Goal: Information Seeking & Learning: Learn about a topic

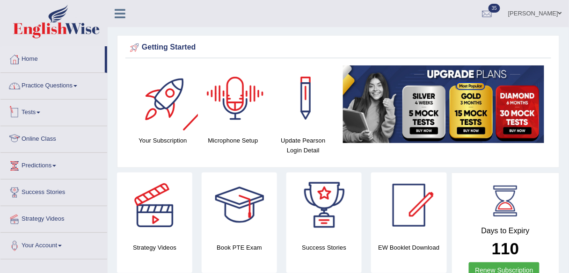
drag, startPoint x: 76, startPoint y: 85, endPoint x: 81, endPoint y: 153, distance: 68.0
click at [76, 85] on span at bounding box center [75, 86] width 4 height 2
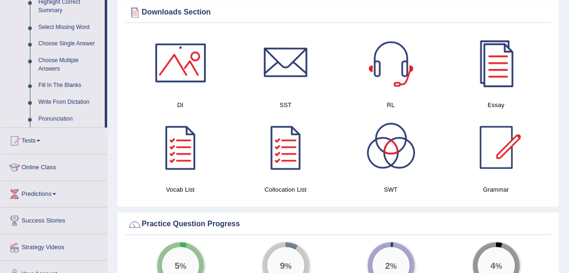
scroll to position [487, 0]
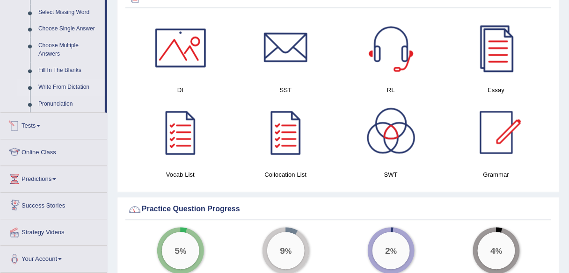
click at [81, 88] on link "Write From Dictation" at bounding box center [69, 87] width 71 height 17
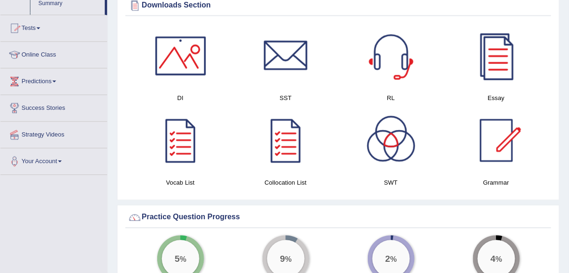
scroll to position [433, 0]
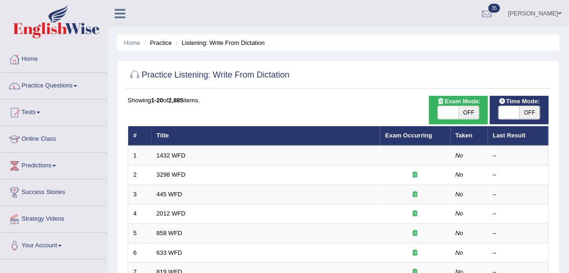
click at [468, 114] on span "OFF" at bounding box center [469, 112] width 21 height 13
checkbox input "true"
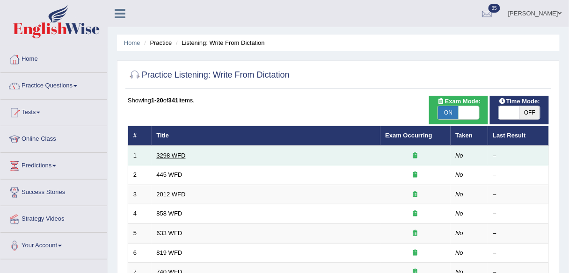
drag, startPoint x: 0, startPoint y: 0, endPoint x: 172, endPoint y: 154, distance: 230.8
click at [172, 154] on link "3298 WFD" at bounding box center [171, 155] width 29 height 7
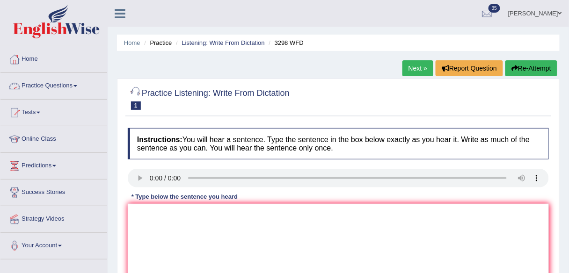
click at [67, 86] on link "Practice Questions" at bounding box center [53, 84] width 107 height 23
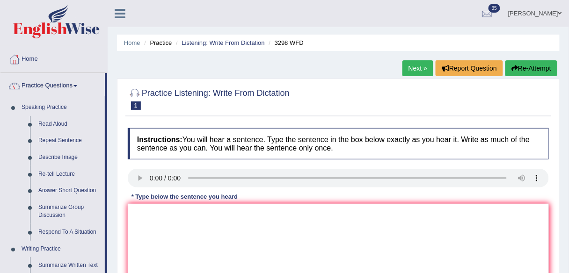
click at [154, 137] on b "Instructions:" at bounding box center [159, 140] width 45 height 8
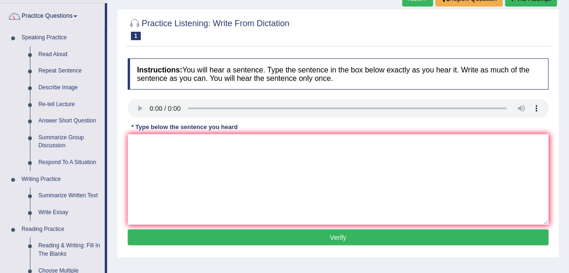
scroll to position [150, 0]
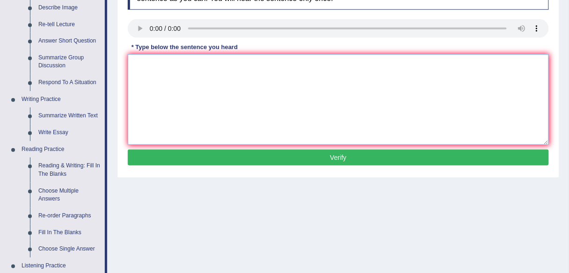
paste textarea "The speaker provided a comprehensive overview of [main topic], highlighting sev…"
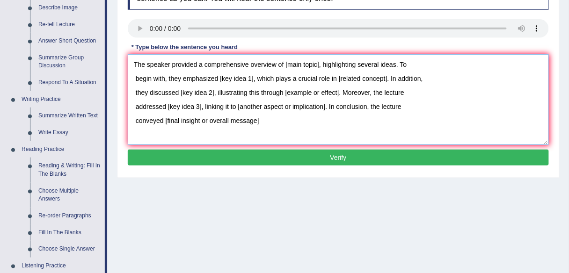
click at [130, 121] on textarea "The speaker provided a comprehensive overview of [main topic], highlighting sev…" at bounding box center [338, 99] width 421 height 91
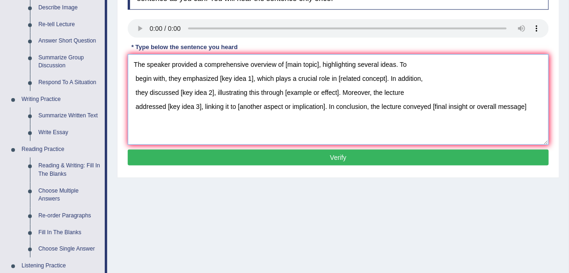
click at [129, 104] on textarea "The speaker provided a comprehensive overview of [main topic], highlighting sev…" at bounding box center [338, 99] width 421 height 91
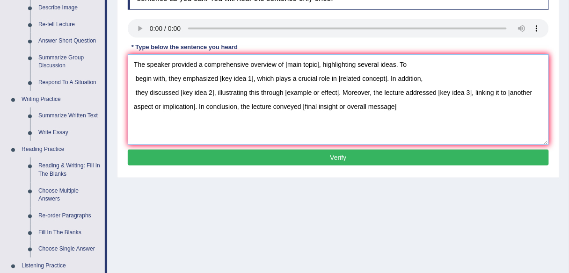
click at [130, 92] on textarea "The speaker provided a comprehensive overview of [main topic], highlighting sev…" at bounding box center [338, 99] width 421 height 91
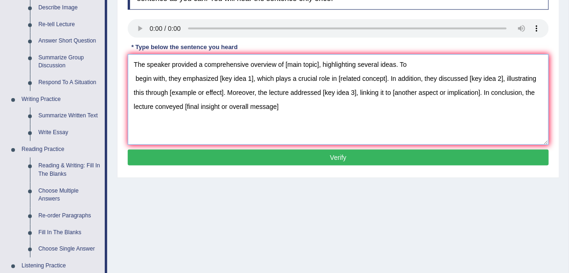
click at [130, 75] on textarea "The speaker provided a comprehensive overview of [main topic], highlighting sev…" at bounding box center [338, 99] width 421 height 91
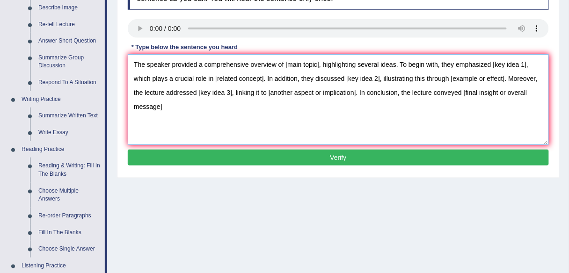
click at [135, 63] on textarea "The speaker provided a comprehensive overview of [main topic], highlighting sev…" at bounding box center [338, 99] width 421 height 91
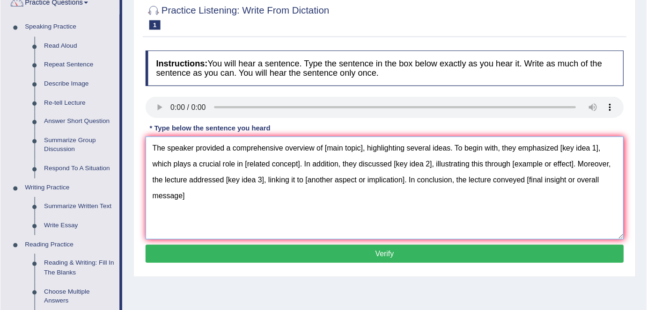
scroll to position [75, 0]
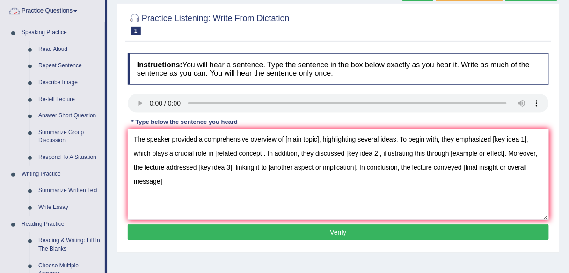
click at [73, 14] on link "Practice Questions" at bounding box center [52, 9] width 104 height 23
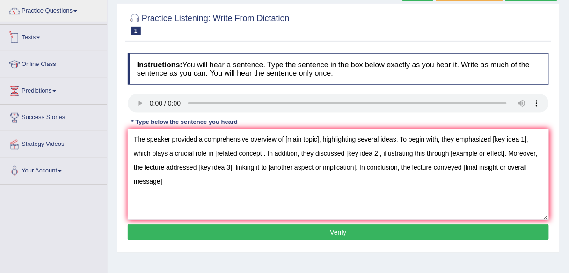
click at [308, 41] on div "Practice Listening: Write From Dictation 1 3298 WFD" at bounding box center [338, 25] width 426 height 33
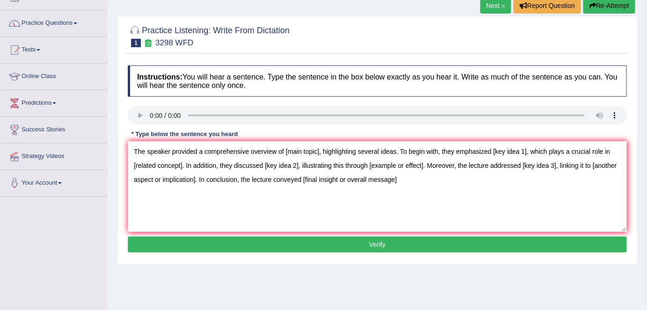
scroll to position [61, 0]
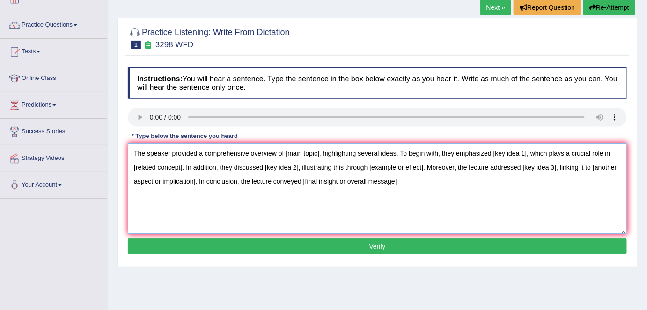
click at [431, 176] on textarea "The speaker provided a comprehensive overview of [main topic], highlighting sev…" at bounding box center [377, 188] width 499 height 91
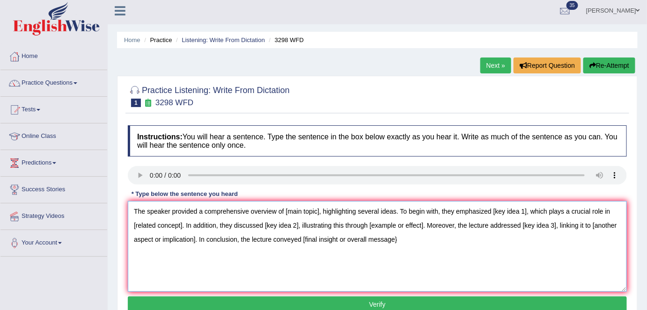
scroll to position [0, 0]
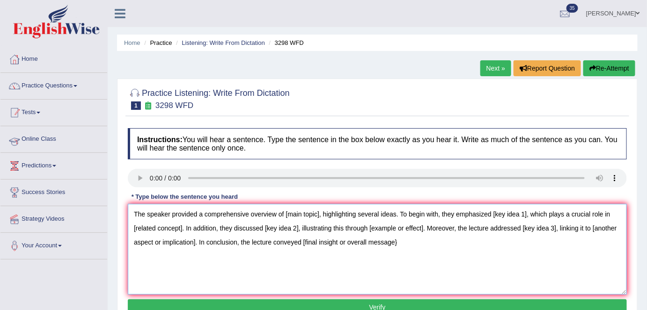
type textarea "The speaker provided a comprehensive overview of [main topic], highlighting sev…"
click at [77, 89] on link "Practice Questions" at bounding box center [53, 84] width 107 height 23
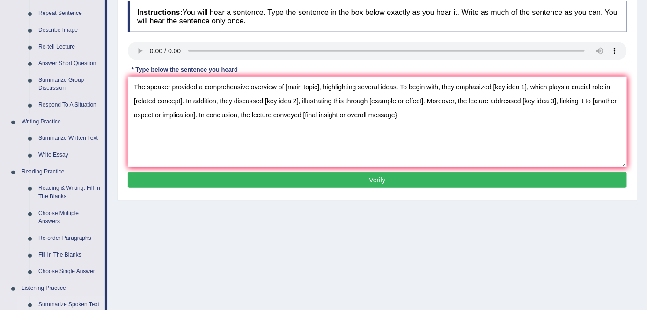
scroll to position [170, 0]
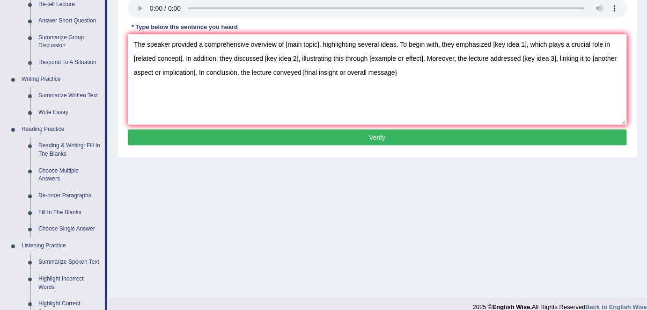
click at [70, 262] on link "Summarize Spoken Text" at bounding box center [69, 262] width 71 height 17
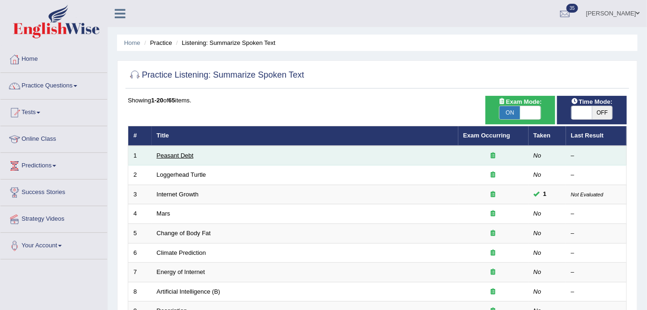
click at [183, 155] on link "Peasant Debt" at bounding box center [175, 155] width 37 height 7
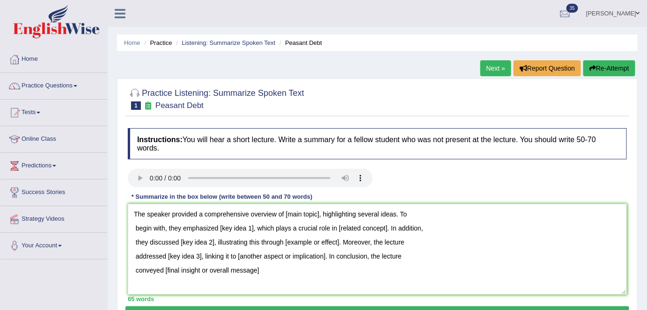
click at [132, 263] on textarea "The speaker provided a comprehensive overview of [main topic], highlighting sev…" at bounding box center [377, 249] width 499 height 91
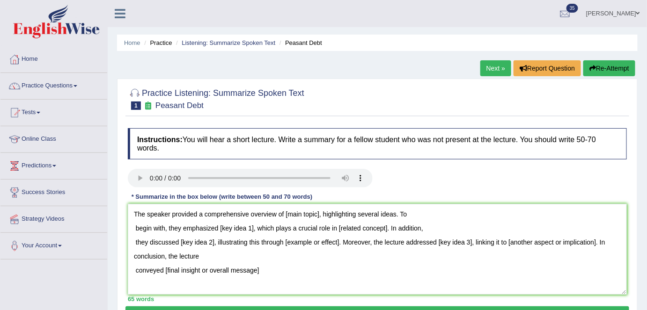
click at [130, 266] on textarea "The speaker provided a comprehensive overview of [main topic], highlighting sev…" at bounding box center [377, 249] width 499 height 91
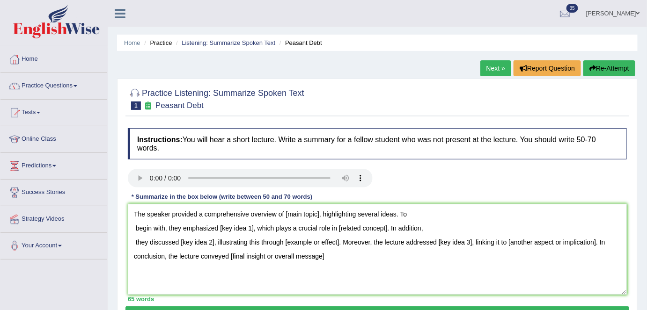
click at [128, 238] on textarea "The speaker provided a comprehensive overview of [main topic], highlighting sev…" at bounding box center [377, 249] width 499 height 91
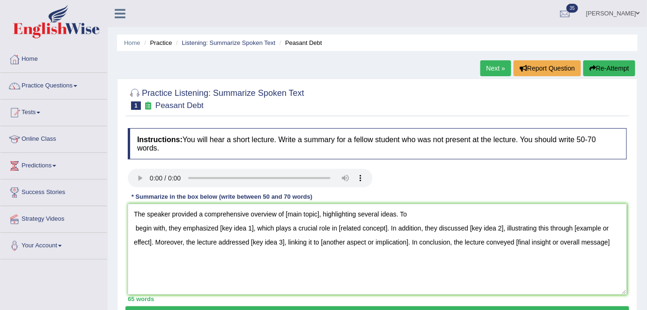
click at [130, 227] on textarea "The speaker provided a comprehensive overview of [main topic], highlighting sev…" at bounding box center [377, 249] width 499 height 91
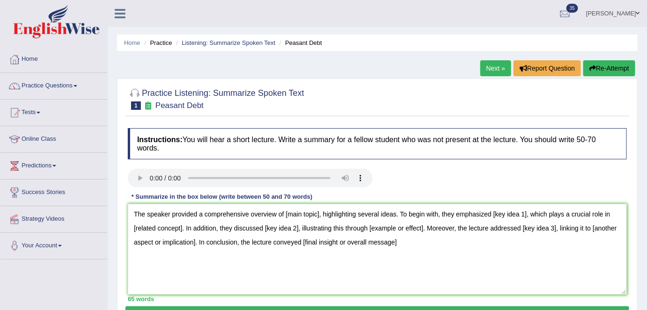
click at [136, 210] on textarea "The speaker provided a comprehensive overview of [main topic], highlighting sev…" at bounding box center [377, 249] width 499 height 91
click at [426, 242] on textarea "The speaker provided a comprehensive overview of [main topic], highlighting sev…" at bounding box center [377, 249] width 499 height 91
drag, startPoint x: 288, startPoint y: 211, endPoint x: 333, endPoint y: 213, distance: 45.5
click at [333, 213] on textarea "The speaker provided a comprehensive overview of [main topic], highlighting sev…" at bounding box center [377, 249] width 499 height 91
click at [407, 237] on textarea "The speaker provided a comprehensive overview of [main topic], highlighting sev…" at bounding box center [377, 249] width 499 height 91
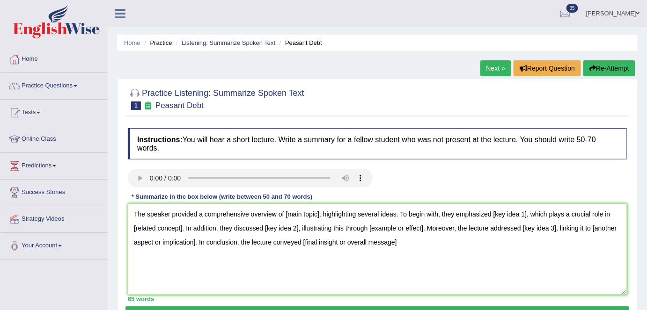
scroll to position [42, 0]
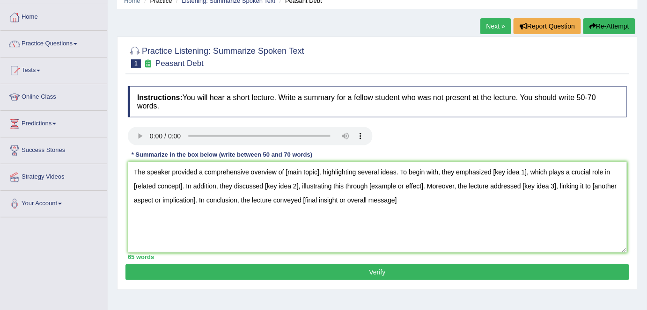
drag, startPoint x: 127, startPoint y: 166, endPoint x: 273, endPoint y: 214, distance: 154.1
click at [257, 214] on div "Instructions: You will hear a short lecture. Write a summary for a fellow stude…" at bounding box center [377, 172] width 504 height 183
click at [284, 213] on textarea "The speaker provided a comprehensive overview of [main topic], highlighting sev…" at bounding box center [377, 207] width 499 height 91
click at [285, 213] on textarea "The speaker provided a comprehensive overview of [main topic], highlighting sev…" at bounding box center [377, 207] width 499 height 91
click at [299, 219] on textarea "The speaker provided a comprehensive overview of [main topic], highlighting sev…" at bounding box center [377, 207] width 499 height 91
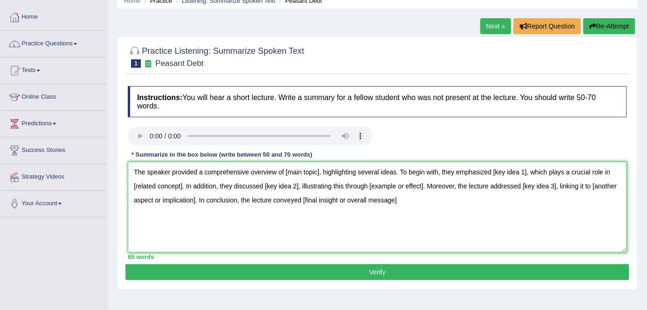
click at [445, 218] on textarea "The speaker provided a comprehensive overview of [main topic], highlighting sev…" at bounding box center [377, 207] width 499 height 91
click at [264, 74] on div "Practice Listening: Summarize Spoken Text 1 Peasant Debt Instructions: You will…" at bounding box center [377, 164] width 521 height 254
drag, startPoint x: 132, startPoint y: 168, endPoint x: 263, endPoint y: 183, distance: 131.9
click at [506, 212] on textarea "The speaker provided a comprehensive overview of [main topic], highlighting sev…" at bounding box center [377, 207] width 499 height 91
drag, startPoint x: 261, startPoint y: 182, endPoint x: 401, endPoint y: 245, distance: 153.4
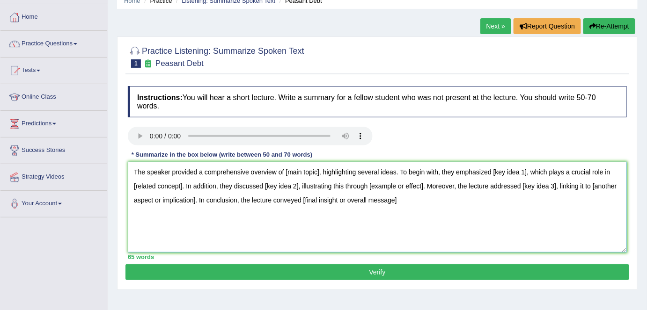
click at [401, 245] on textarea "The speaker provided a comprehensive overview of [main topic], highlighting sev…" at bounding box center [377, 207] width 499 height 91
click at [407, 221] on textarea "The speaker provided a comprehensive overview of [main topic], highlighting sev…" at bounding box center [377, 207] width 499 height 91
click at [418, 200] on textarea "The speaker provided a comprehensive overview of [main topic], highlighting sev…" at bounding box center [377, 207] width 499 height 91
click at [414, 209] on textarea "The speaker provided a comprehensive overview of [main topic], highlighting sev…" at bounding box center [377, 207] width 499 height 91
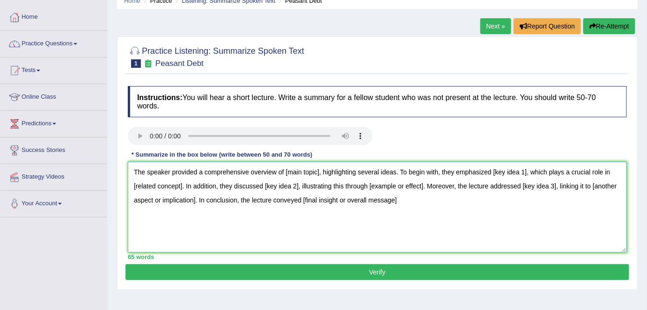
click at [428, 200] on textarea "The speaker provided a comprehensive overview of [main topic], highlighting sev…" at bounding box center [377, 207] width 499 height 91
paste textarea "Farmers committed suicide in India Seeds in chemicals High cost seeds Climate c…"
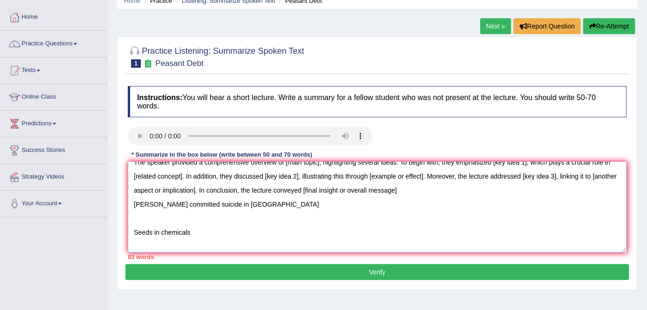
scroll to position [7, 0]
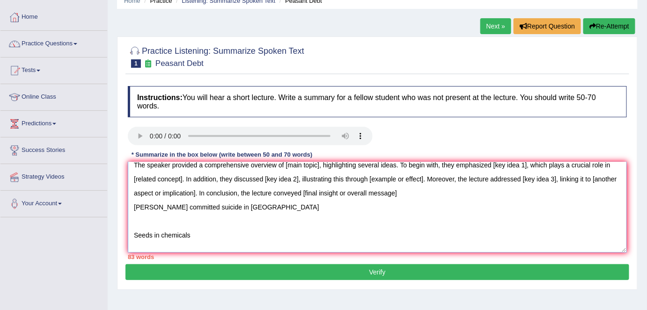
click at [130, 232] on textarea "The speaker provided a comprehensive overview of [main topic], highlighting sev…" at bounding box center [377, 207] width 499 height 91
click at [132, 243] on textarea "The speaker provided a comprehensive overview of [main topic], highlighting sev…" at bounding box center [377, 207] width 499 height 91
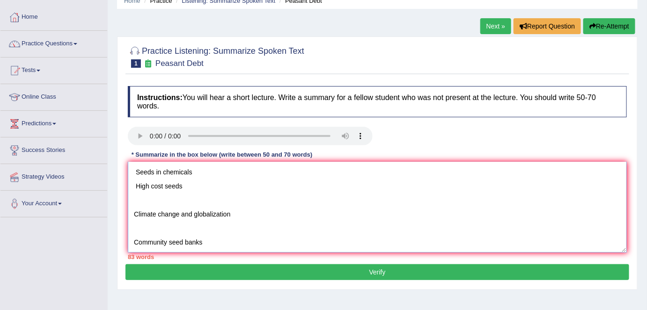
click at [128, 198] on textarea "The speaker provided a comprehensive overview of [main topic], highlighting sev…" at bounding box center [377, 207] width 499 height 91
click at [131, 226] on textarea "The speaker provided a comprehensive overview of [main topic], highlighting sev…" at bounding box center [377, 207] width 499 height 91
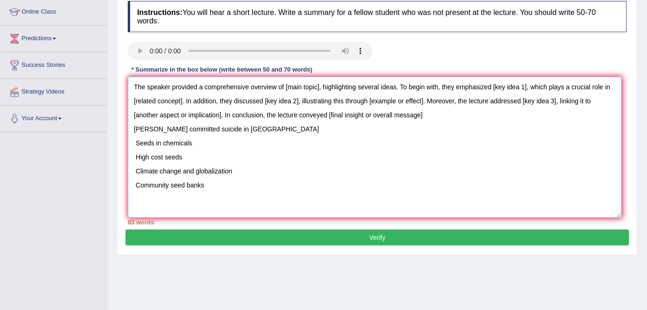
scroll to position [0, 0]
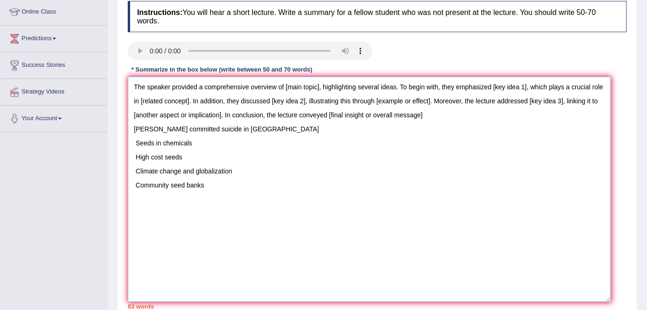
drag, startPoint x: 624, startPoint y: 164, endPoint x: 608, endPoint y: 300, distance: 136.3
click at [608, 300] on textarea "The speaker provided a comprehensive overview of [main topic], highlighting sev…" at bounding box center [369, 190] width 483 height 226
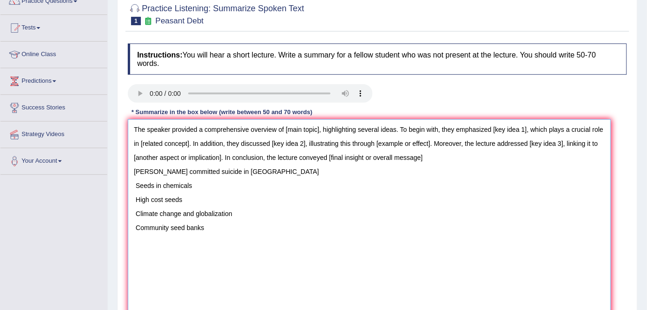
scroll to position [42, 0]
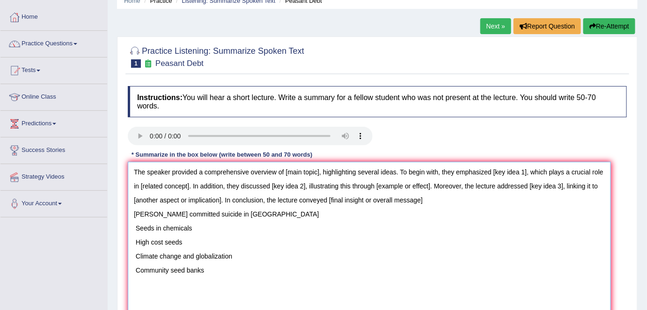
drag, startPoint x: 319, startPoint y: 169, endPoint x: 286, endPoint y: 170, distance: 32.8
click at [286, 170] on textarea "The speaker provided a comprehensive overview of [main topic], highlighting sev…" at bounding box center [369, 275] width 483 height 226
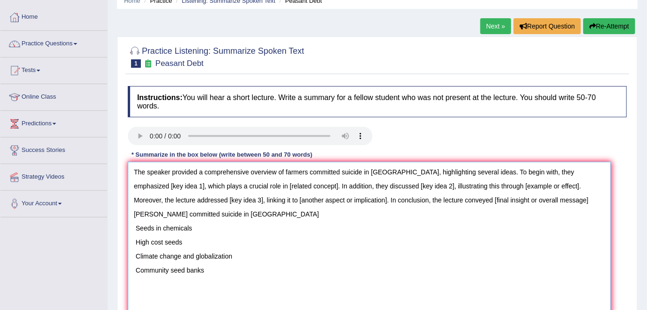
drag, startPoint x: 591, startPoint y: 172, endPoint x: 561, endPoint y: 172, distance: 30.0
click at [561, 172] on textarea "The speaker provided a comprehensive overview of farmers committed suicide in I…" at bounding box center [369, 275] width 483 height 226
drag, startPoint x: 296, startPoint y: 185, endPoint x: 247, endPoint y: 181, distance: 48.9
click at [247, 181] on textarea "The speaker provided a comprehensive overview of farmers committed suicide in I…" at bounding box center [369, 275] width 483 height 226
drag, startPoint x: 410, startPoint y: 185, endPoint x: 376, endPoint y: 185, distance: 33.7
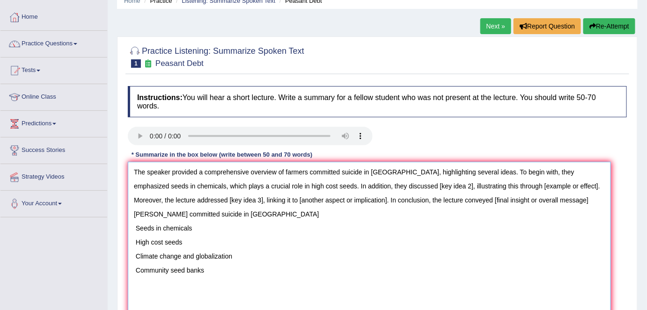
click at [376, 185] on textarea "The speaker provided a comprehensive overview of farmers committed suicide in I…" at bounding box center [369, 275] width 483 height 226
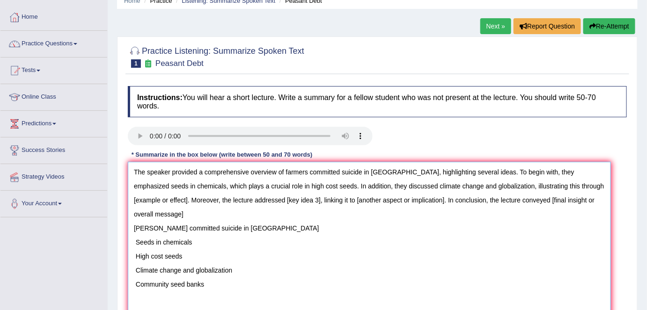
drag, startPoint x: 595, startPoint y: 186, endPoint x: 543, endPoint y: 183, distance: 53.0
click at [543, 183] on textarea "The speaker provided a comprehensive overview of farmers committed suicide in I…" at bounding box center [369, 275] width 483 height 226
drag, startPoint x: 135, startPoint y: 226, endPoint x: 241, endPoint y: 295, distance: 126.7
click at [241, 295] on textarea "The speaker provided a comprehensive overview of farmers committed suicide in I…" at bounding box center [369, 275] width 483 height 226
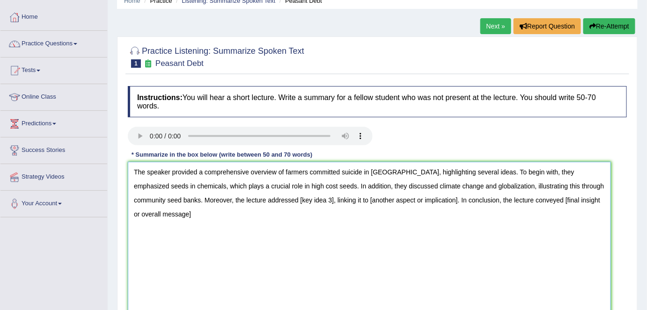
drag, startPoint x: 285, startPoint y: 199, endPoint x: 251, endPoint y: 198, distance: 33.7
click at [251, 198] on textarea "The speaker provided a comprehensive overview of farmers committed suicide in I…" at bounding box center [369, 275] width 483 height 226
drag, startPoint x: 415, startPoint y: 198, endPoint x: 294, endPoint y: 195, distance: 120.3
click at [294, 195] on textarea "The speaker provided a comprehensive overview of farmers committed suicide in I…" at bounding box center [369, 275] width 483 height 226
drag, startPoint x: 400, startPoint y: 199, endPoint x: 503, endPoint y: 200, distance: 103.0
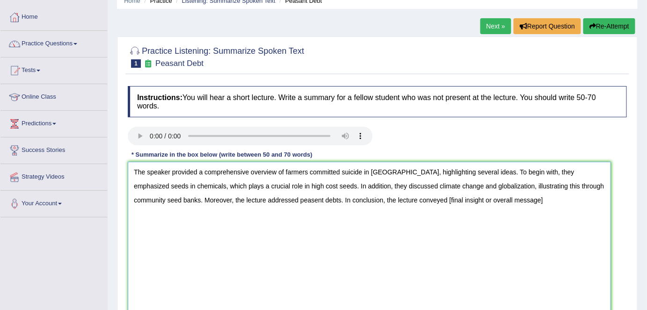
click at [503, 200] on textarea "The speaker provided a comprehensive overview of farmers committed suicide in I…" at bounding box center [369, 275] width 483 height 226
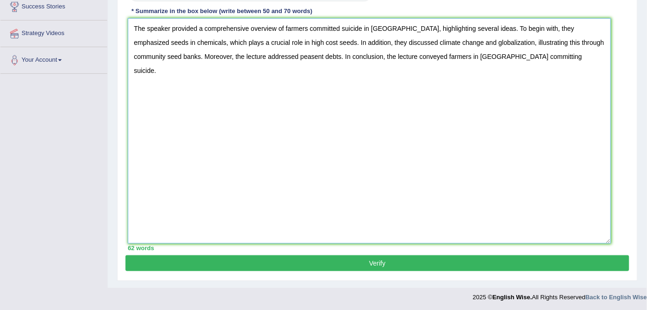
scroll to position [186, 0]
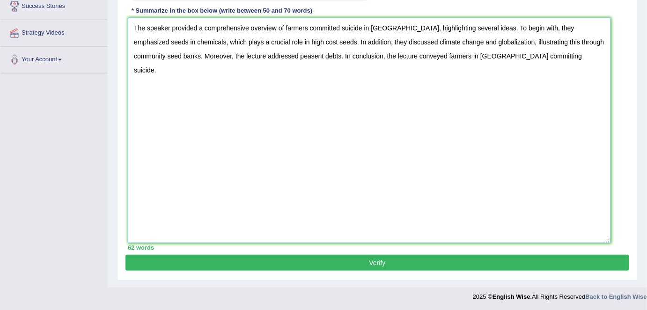
type textarea "The speaker provided a comprehensive overview of farmers committed suicide in I…"
drag, startPoint x: 330, startPoint y: 261, endPoint x: 353, endPoint y: 202, distance: 63.5
click at [330, 261] on button "Verify" at bounding box center [377, 263] width 504 height 16
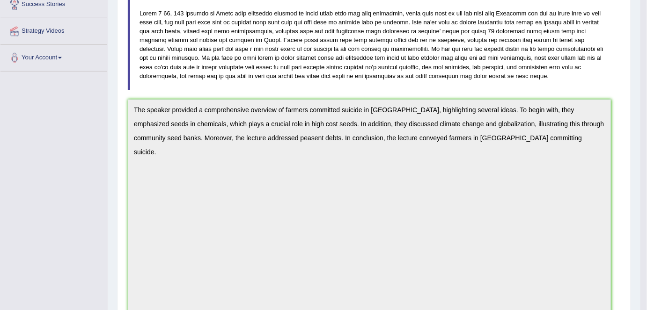
scroll to position [186, 0]
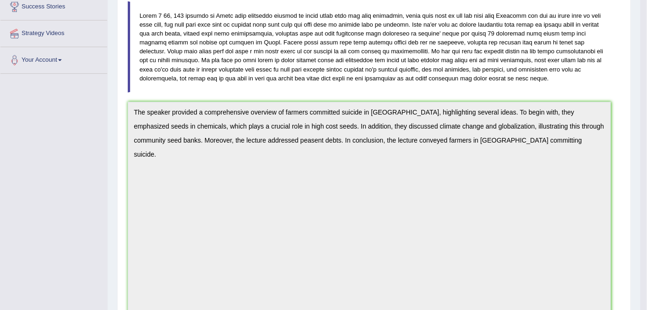
click at [404, 158] on div "Instructions: You will hear a short lecture. Write a summary for a fellow stude…" at bounding box center [373, 214] width 497 height 552
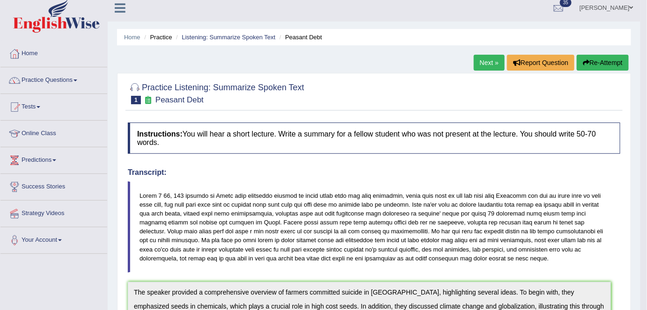
scroll to position [0, 0]
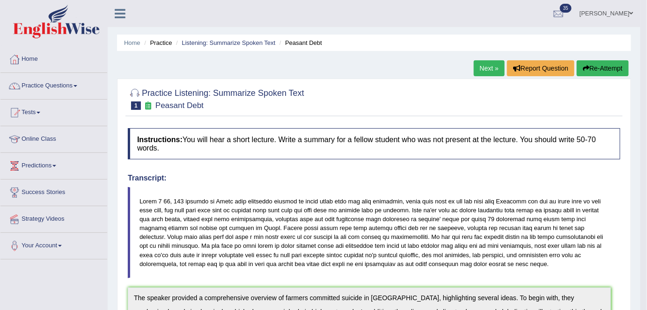
click at [482, 70] on link "Next »" at bounding box center [489, 68] width 31 height 16
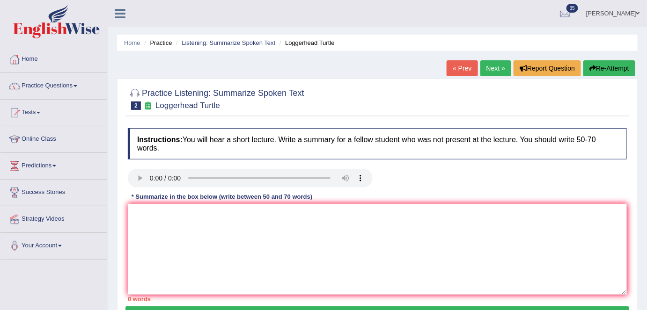
drag, startPoint x: 485, startPoint y: 73, endPoint x: 485, endPoint y: 78, distance: 5.1
click at [485, 73] on link "Next »" at bounding box center [495, 68] width 31 height 16
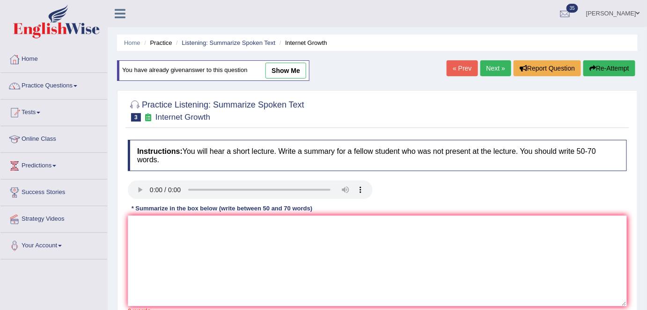
click at [494, 73] on link "Next »" at bounding box center [495, 68] width 31 height 16
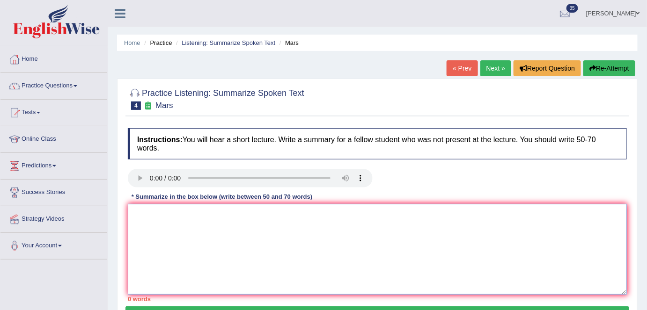
paste textarea "The speaker provided a comprehensive overview of farmers committed suicide in I…"
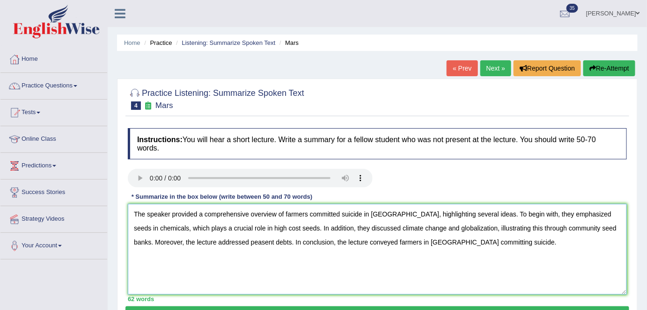
drag, startPoint x: 384, startPoint y: 213, endPoint x: 285, endPoint y: 209, distance: 99.4
click at [285, 209] on textarea "The speaker provided a comprehensive overview of farmers committed suicide in I…" at bounding box center [377, 249] width 499 height 91
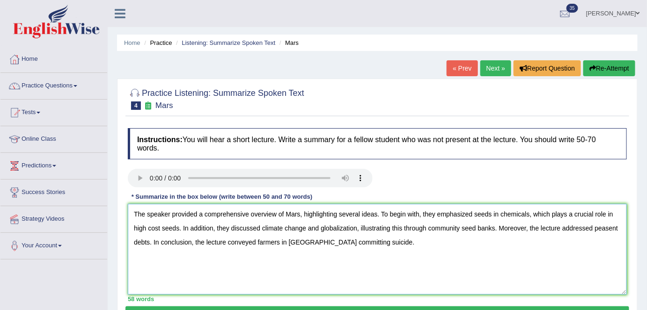
drag, startPoint x: 528, startPoint y: 213, endPoint x: 474, endPoint y: 211, distance: 53.9
click at [474, 211] on textarea "The speaker provided a comprehensive overview of Mars, highlighting several ide…" at bounding box center [377, 249] width 499 height 91
drag, startPoint x: 220, startPoint y: 227, endPoint x: 174, endPoint y: 224, distance: 46.0
click at [174, 224] on textarea "The speaker provided a comprehensive overview of Mars, highlighting several ide…" at bounding box center [377, 249] width 499 height 91
drag, startPoint x: 222, startPoint y: 228, endPoint x: 211, endPoint y: 227, distance: 10.8
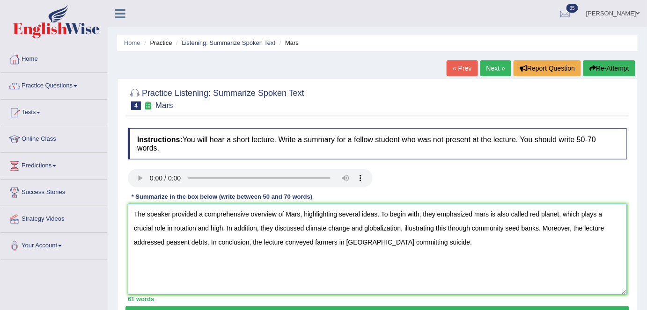
click at [211, 227] on textarea "The speaker provided a comprehensive overview of Mars, highlighting several ide…" at bounding box center [377, 249] width 499 height 91
click at [262, 228] on textarea "The speaker provided a comprehensive overview of Mars, highlighting several ide…" at bounding box center [377, 249] width 499 height 91
drag, startPoint x: 444, startPoint y: 224, endPoint x: 350, endPoint y: 229, distance: 93.8
click at [350, 229] on textarea "The speaker provided a comprehensive overview of Mars, highlighting several ide…" at bounding box center [377, 249] width 499 height 91
click at [392, 222] on textarea "The speaker provided a comprehensive overview of Mars, highlighting several ide…" at bounding box center [377, 249] width 499 height 91
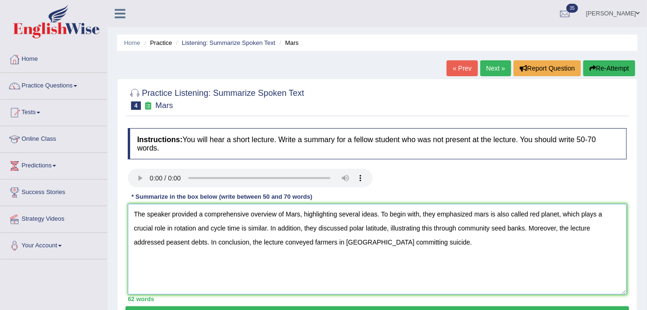
drag, startPoint x: 525, startPoint y: 228, endPoint x: 455, endPoint y: 230, distance: 70.3
click at [455, 230] on textarea "The speaker provided a comprehensive overview of Mars, highlighting several ide…" at bounding box center [377, 249] width 499 height 91
drag, startPoint x: 207, startPoint y: 242, endPoint x: 166, endPoint y: 241, distance: 40.7
click at [166, 241] on textarea "The speaker provided a comprehensive overview of Mars, highlighting several ide…" at bounding box center [377, 249] width 499 height 91
click at [205, 241] on textarea "The speaker provided a comprehensive overview of Mars, highlighting several ide…" at bounding box center [377, 249] width 499 height 91
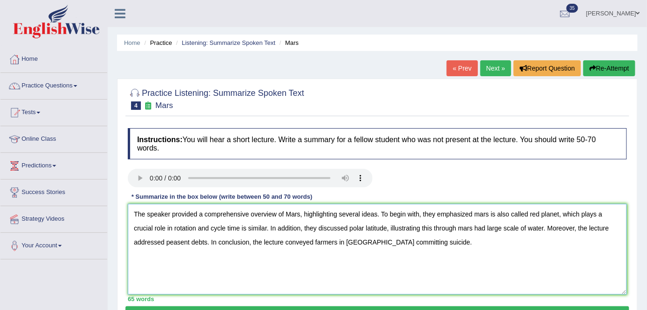
drag, startPoint x: 206, startPoint y: 242, endPoint x: 168, endPoint y: 243, distance: 38.9
click at [168, 243] on textarea "The speaker provided a comprehensive overview of Mars, highlighting several ide…" at bounding box center [377, 249] width 499 height 91
drag, startPoint x: 352, startPoint y: 242, endPoint x: 539, endPoint y: 251, distance: 187.9
click at [539, 251] on textarea "The speaker provided a comprehensive overview of Mars, highlighting several ide…" at bounding box center [377, 249] width 499 height 91
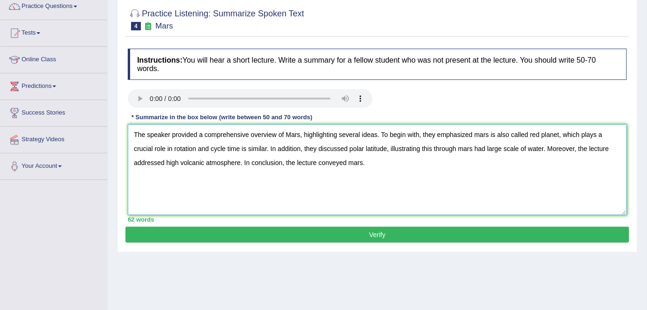
scroll to position [85, 0]
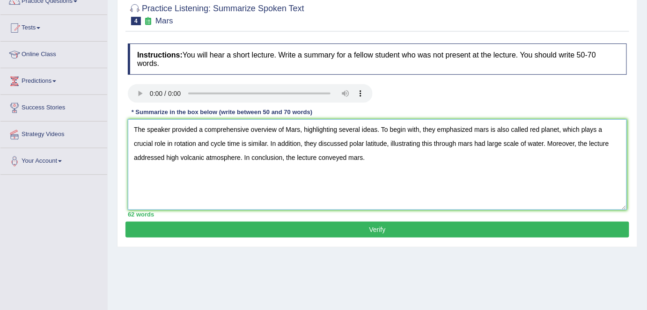
type textarea "The speaker provided a comprehensive overview of Mars, highlighting several ide…"
click at [344, 225] on button "Verify" at bounding box center [377, 230] width 504 height 16
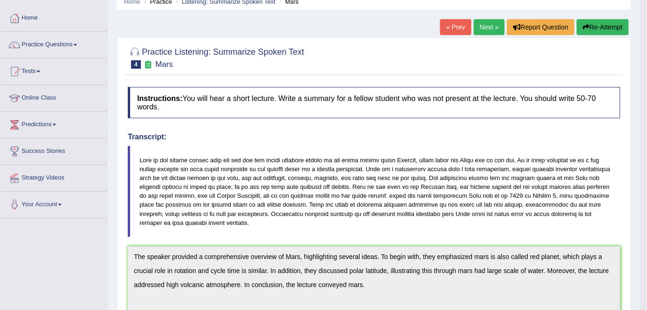
scroll to position [0, 0]
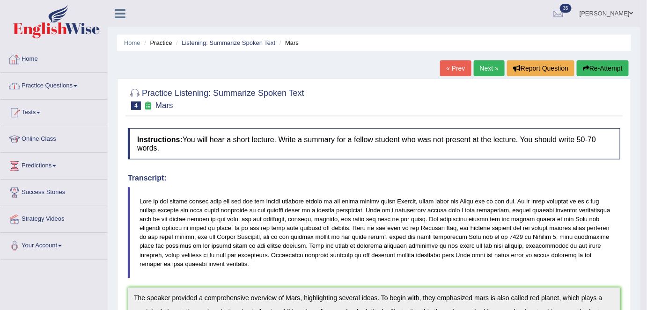
click at [37, 63] on link "Home" at bounding box center [53, 57] width 107 height 23
